Goal: Communication & Community: Participate in discussion

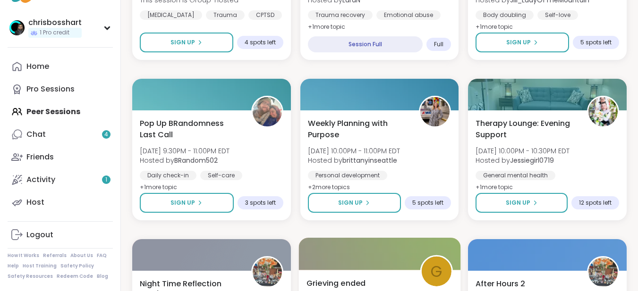
scroll to position [1322, 0]
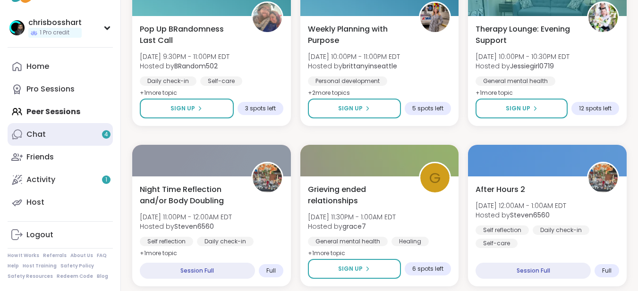
click at [63, 131] on link "Chat 4" at bounding box center [60, 134] width 105 height 23
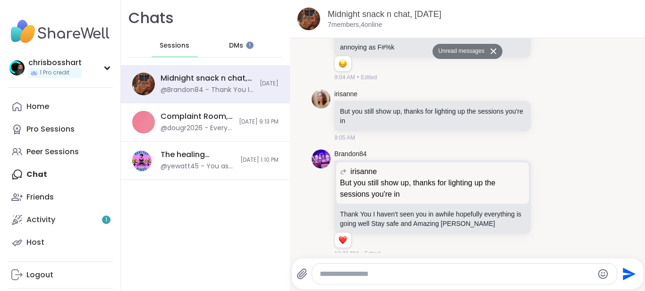
click at [244, 42] on div "DMs" at bounding box center [236, 45] width 46 height 23
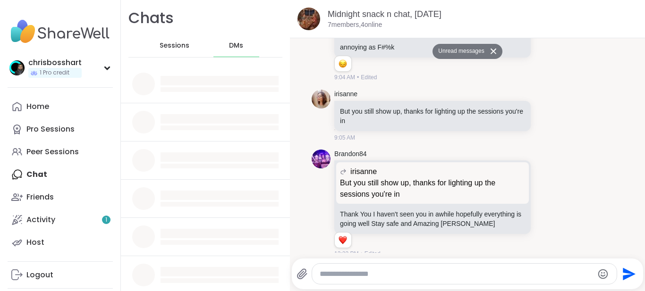
click at [244, 43] on div "DMs" at bounding box center [236, 45] width 46 height 23
click at [181, 47] on span "Sessions" at bounding box center [175, 45] width 30 height 9
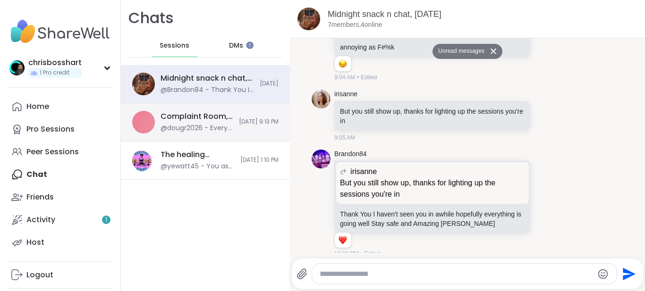
click at [235, 129] on div "Complaint Room, [DATE] @dougr2026 - Every body have a good night good luck on a…" at bounding box center [205, 122] width 169 height 38
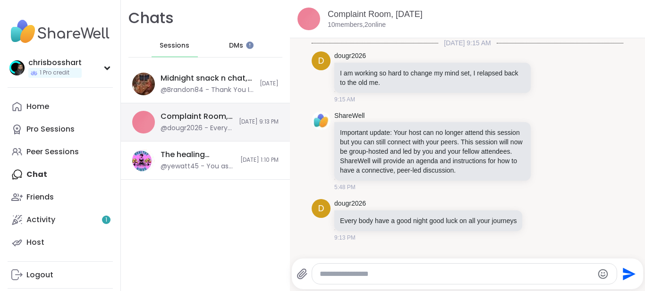
scroll to position [12, 0]
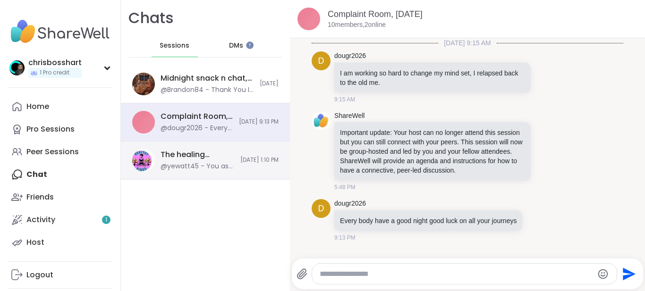
click at [240, 160] on span "[DATE] 1:10 PM" at bounding box center [259, 160] width 38 height 8
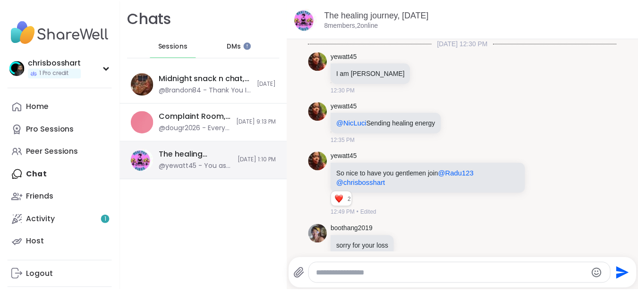
scroll to position [518, 0]
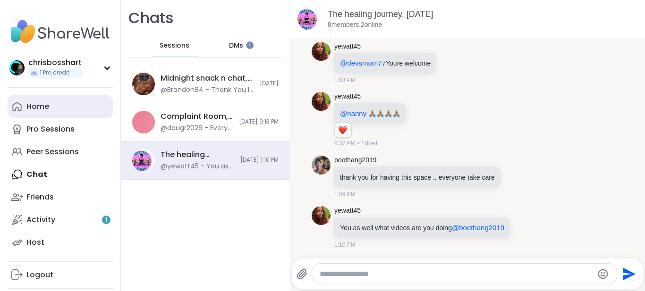
click at [44, 102] on div "Home" at bounding box center [37, 106] width 23 height 10
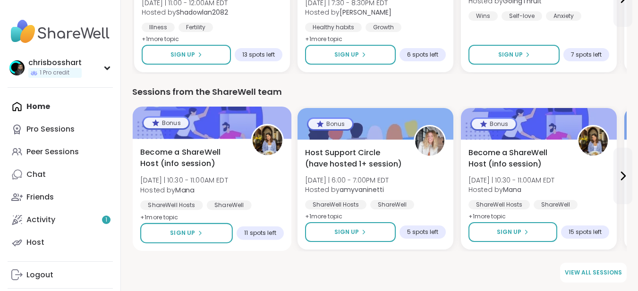
scroll to position [904, 0]
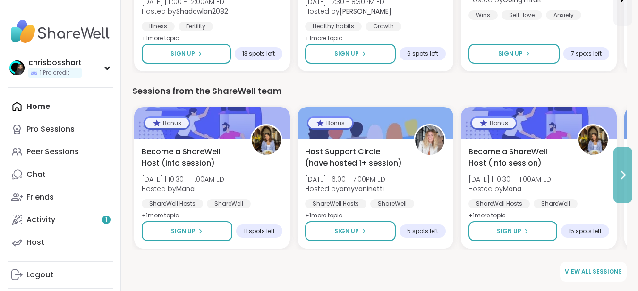
click at [623, 172] on icon at bounding box center [623, 175] width 4 height 8
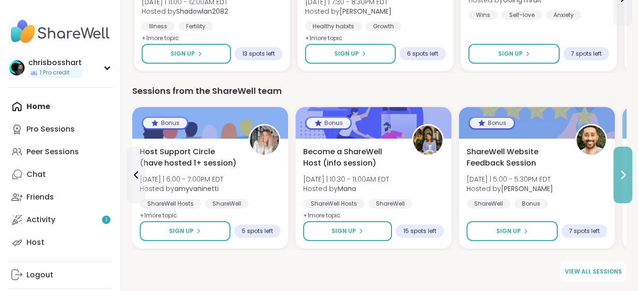
click at [623, 172] on icon at bounding box center [623, 175] width 4 height 8
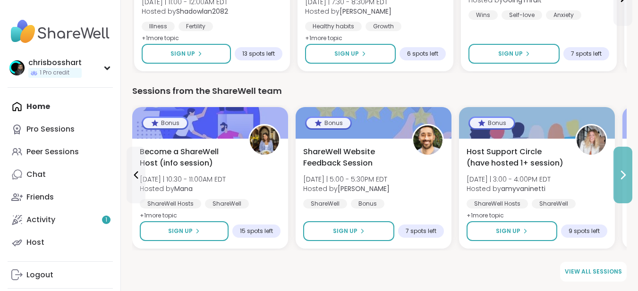
click at [623, 172] on icon at bounding box center [623, 175] width 4 height 8
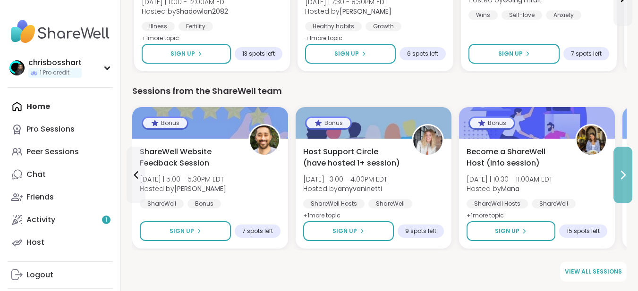
click at [623, 172] on icon at bounding box center [623, 175] width 4 height 8
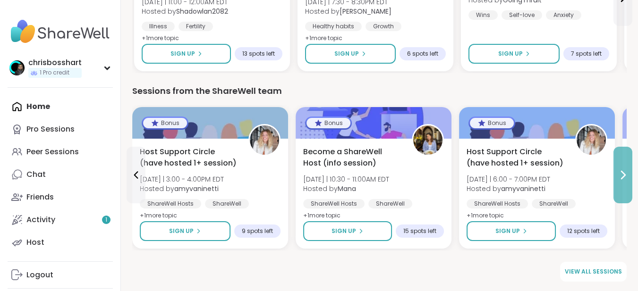
click at [623, 172] on icon at bounding box center [623, 175] width 4 height 8
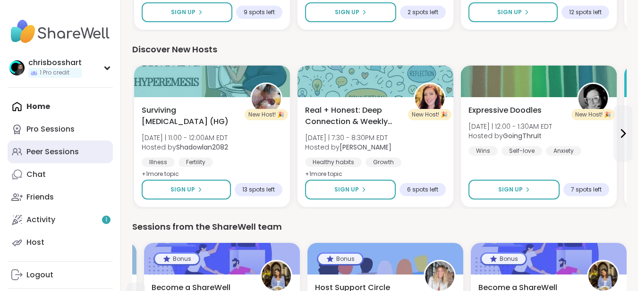
scroll to position [716, 0]
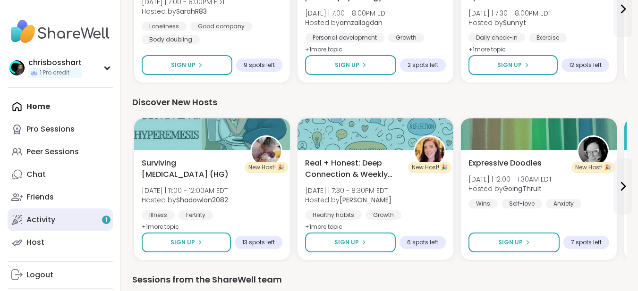
click at [58, 215] on link "Activity 1" at bounding box center [60, 220] width 105 height 23
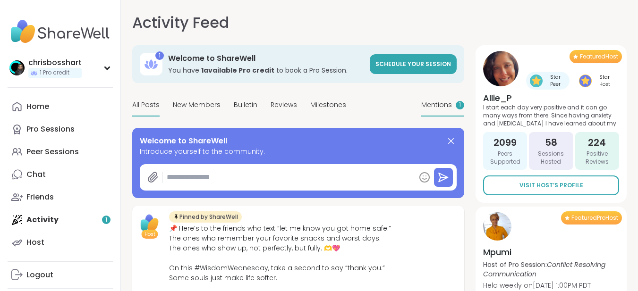
type textarea "*"
click at [445, 102] on span "Mentions" at bounding box center [436, 105] width 31 height 10
